Goal: Information Seeking & Learning: Understand process/instructions

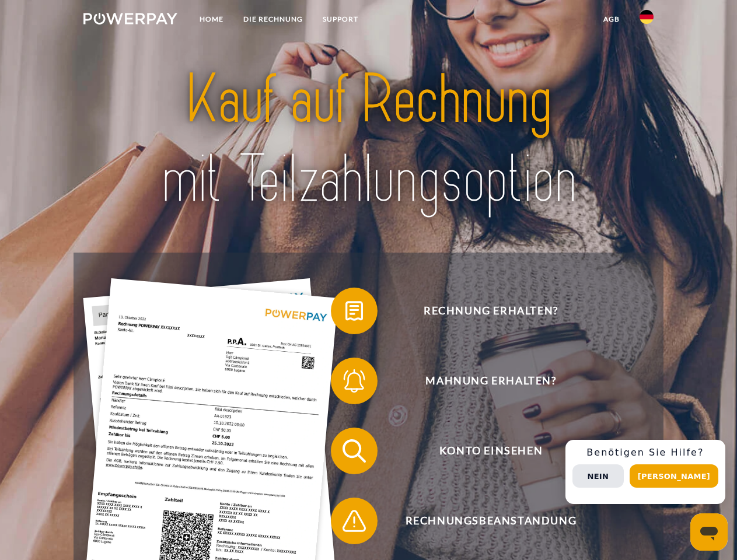
click at [130, 20] on img at bounding box center [130, 19] width 94 height 12
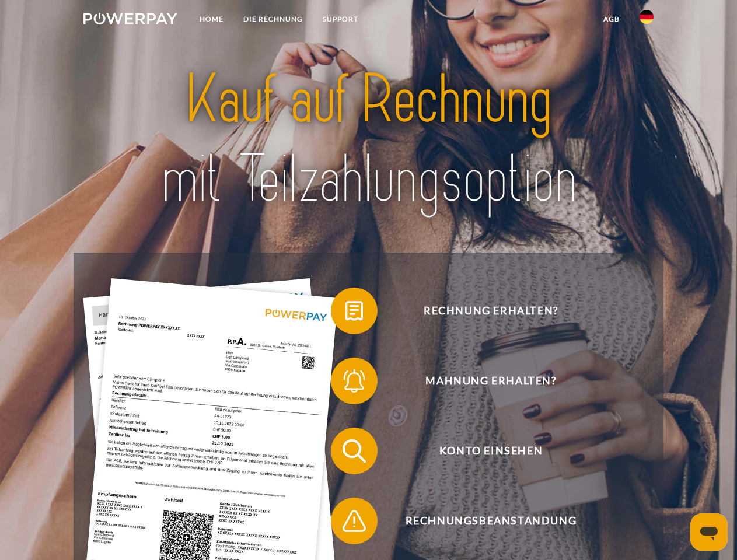
click at [647, 20] on img at bounding box center [647, 17] width 14 height 14
click at [611, 19] on link "agb" at bounding box center [612, 19] width 36 height 21
click at [346, 314] on span at bounding box center [337, 311] width 58 height 58
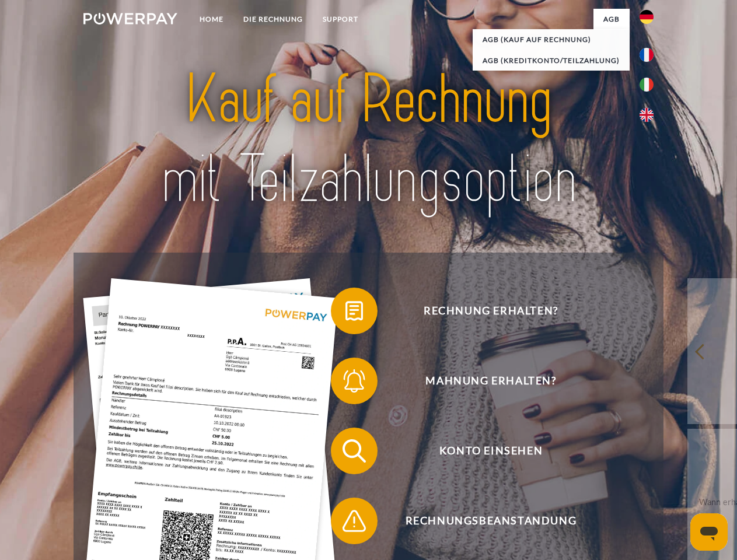
click at [346, 384] on div "Rechnung erhalten? Mahnung erhalten? Konto einsehen" at bounding box center [369, 486] width 590 height 467
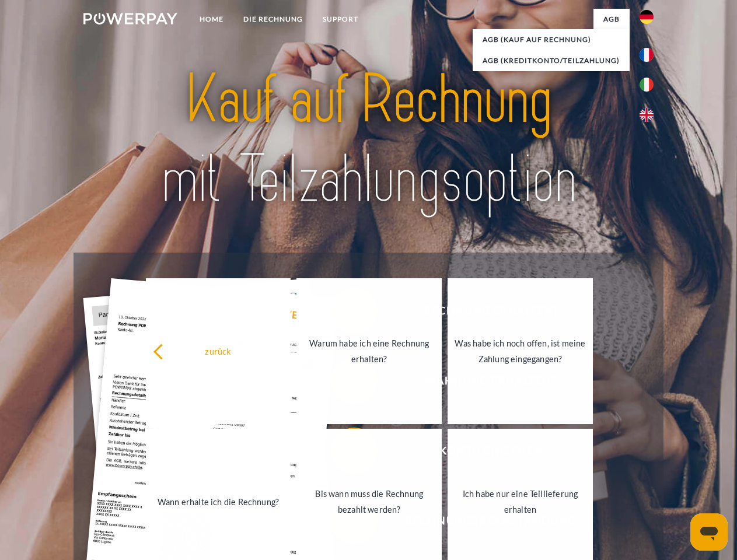
click at [346, 454] on link "Bis wann muss die Rechnung bezahlt werden?" at bounding box center [369, 502] width 145 height 146
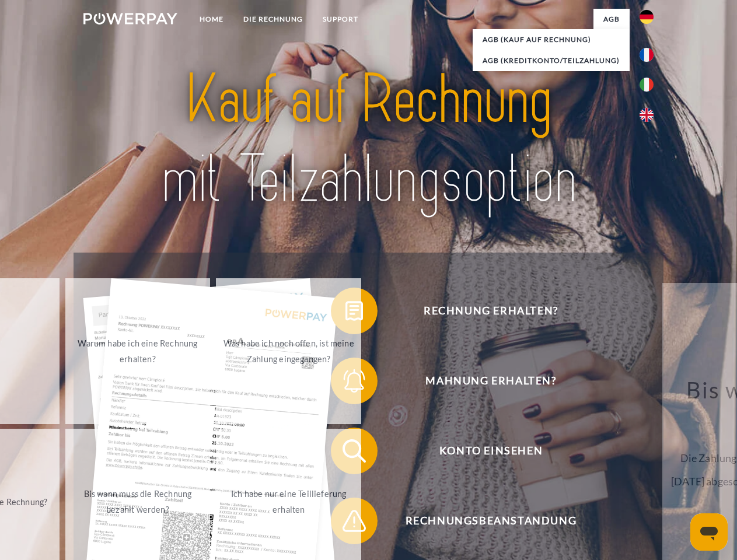
click at [346, 524] on span at bounding box center [337, 521] width 58 height 58
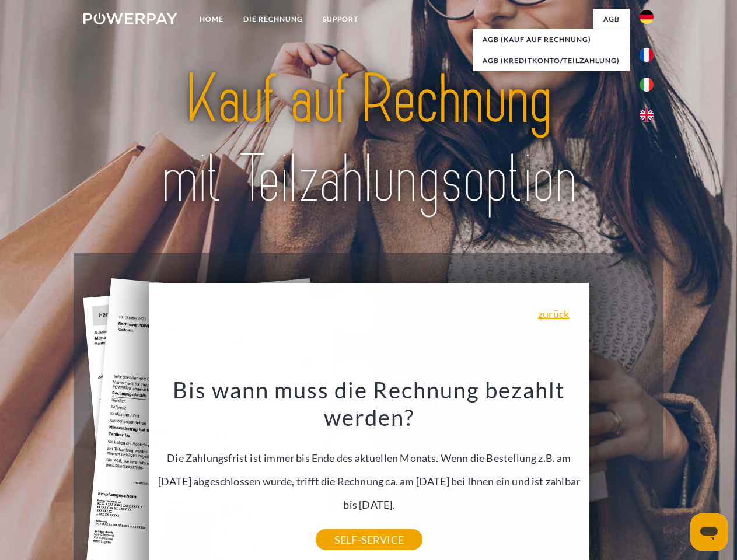
click at [650, 472] on div "Rechnung erhalten? Mahnung erhalten? Konto einsehen" at bounding box center [369, 486] width 590 height 467
click at [621, 475] on span "Konto einsehen" at bounding box center [491, 451] width 286 height 47
click at [678, 476] on header "Home DIE RECHNUNG SUPPORT" at bounding box center [368, 403] width 737 height 806
